Goal: Transaction & Acquisition: Purchase product/service

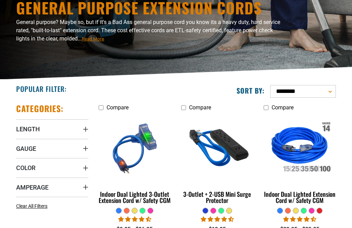
scroll to position [70, 0]
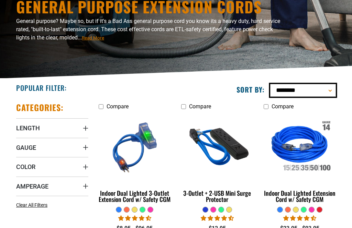
click at [331, 90] on select "**********" at bounding box center [303, 90] width 66 height 13
select select "**********"
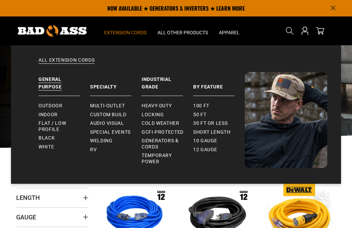
click at [151, 117] on span "Locking" at bounding box center [152, 115] width 22 height 6
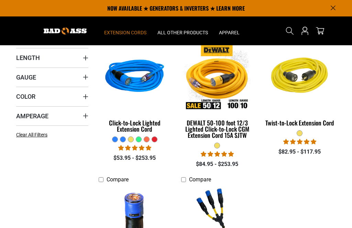
scroll to position [140, 0]
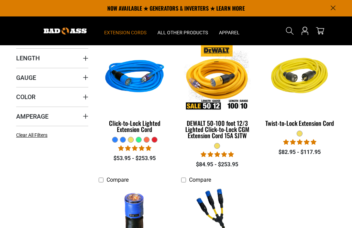
click at [282, 126] on div "Twist-to-Lock Extension Cord" at bounding box center [299, 123] width 72 height 6
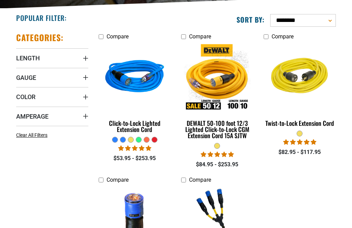
click at [125, 128] on div "Click-to-Lock Lighted Extension Cord" at bounding box center [135, 126] width 72 height 12
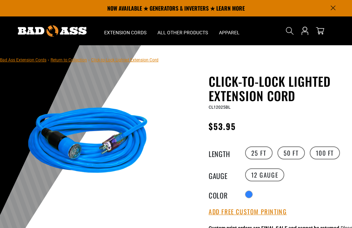
click at [299, 153] on label "50 FT" at bounding box center [290, 153] width 27 height 13
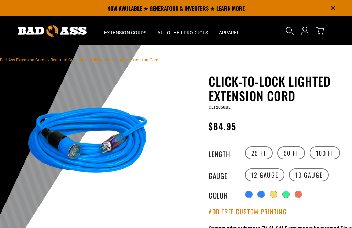
click at [313, 174] on label "10 Gauge products.product.variant_sold_out_or_unavailable" at bounding box center [308, 175] width 39 height 13
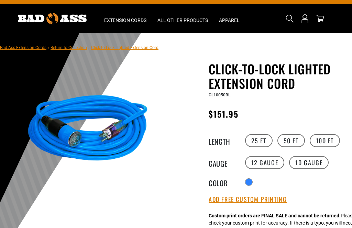
click at [278, 162] on label "12 Gauge" at bounding box center [264, 162] width 39 height 13
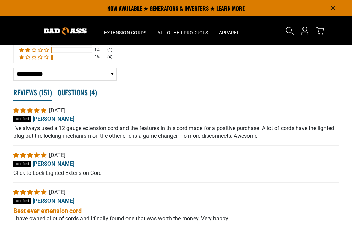
scroll to position [1341, 0]
